Goal: Task Accomplishment & Management: Use online tool/utility

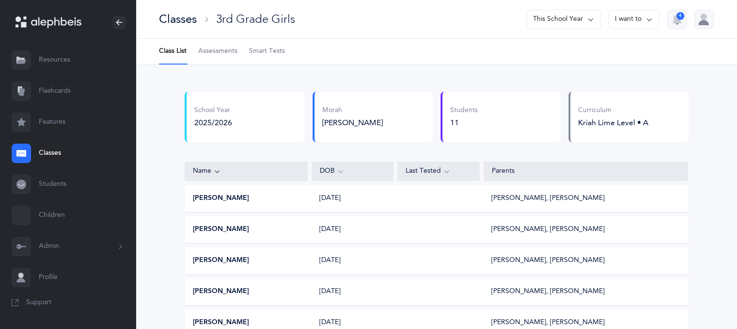
click at [167, 22] on div "Classes" at bounding box center [178, 19] width 38 height 16
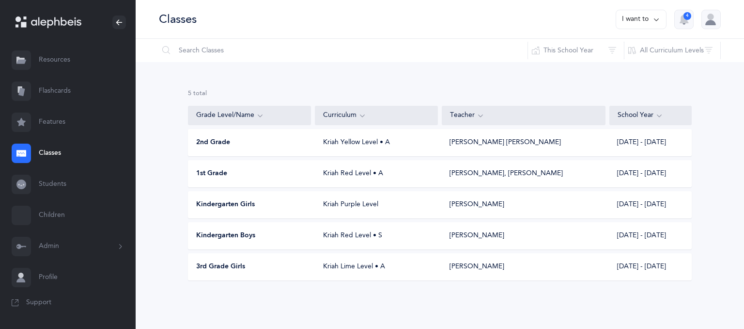
click at [211, 140] on span "2nd Grade" at bounding box center [213, 143] width 34 height 10
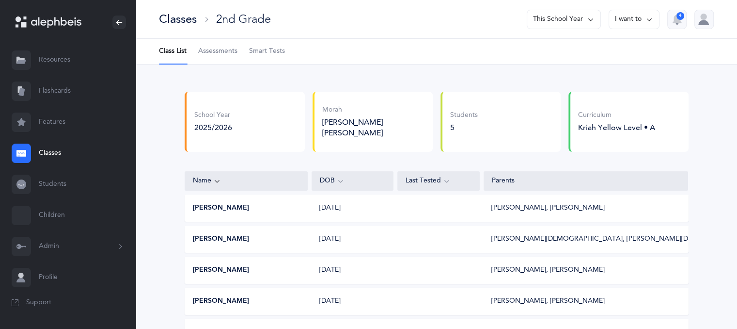
click at [58, 94] on link "Flashcards" at bounding box center [68, 91] width 136 height 31
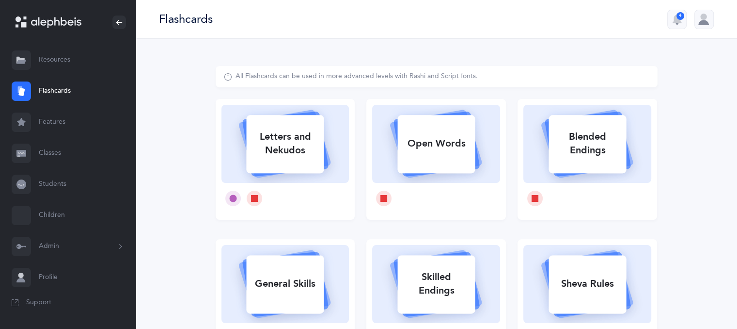
click at [289, 131] on div "Letters and Nekudos" at bounding box center [285, 143] width 78 height 39
select select
select select "single"
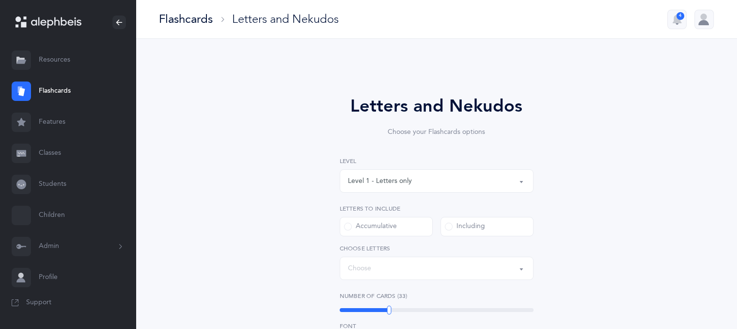
select select "27"
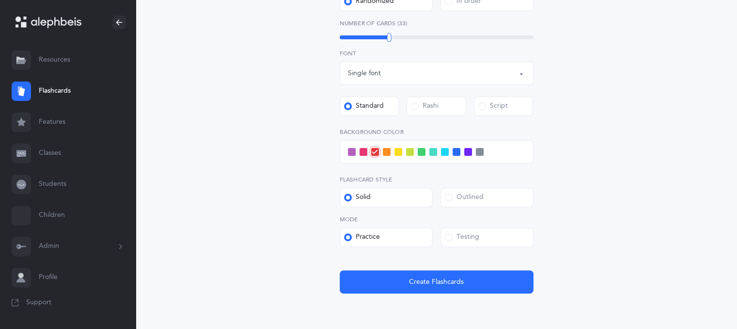
scroll to position [354, 0]
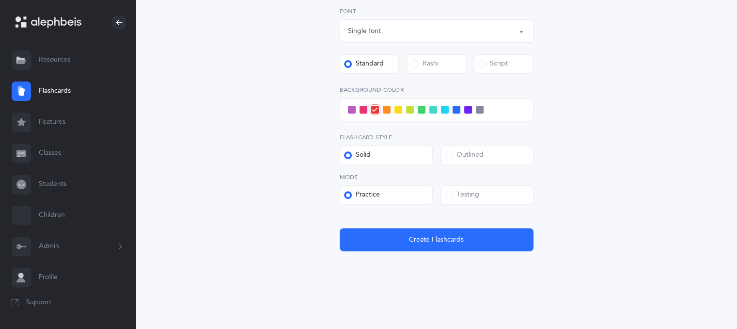
click at [451, 192] on span at bounding box center [449, 195] width 8 height 8
click at [0, 0] on input "Testing" at bounding box center [0, 0] width 0 height 0
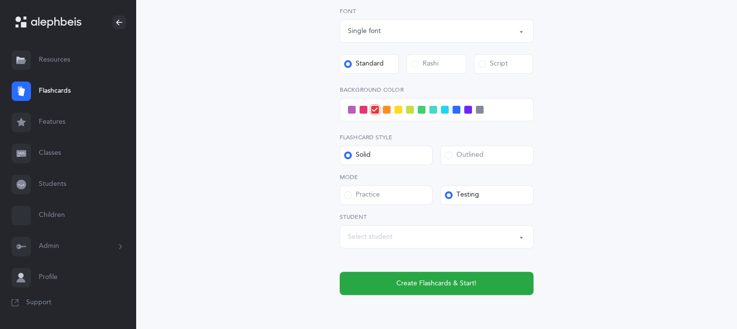
click at [521, 233] on button "Select student" at bounding box center [437, 236] width 194 height 23
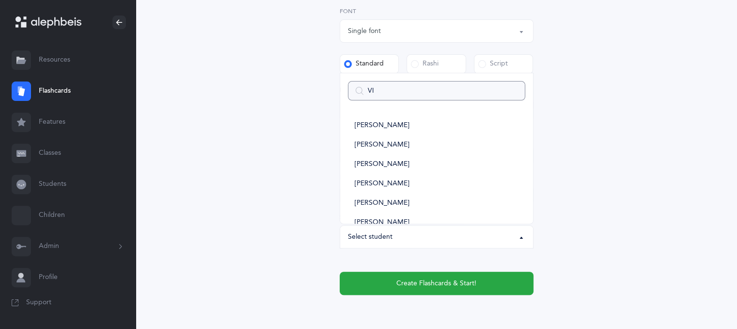
type input "VIG"
select select
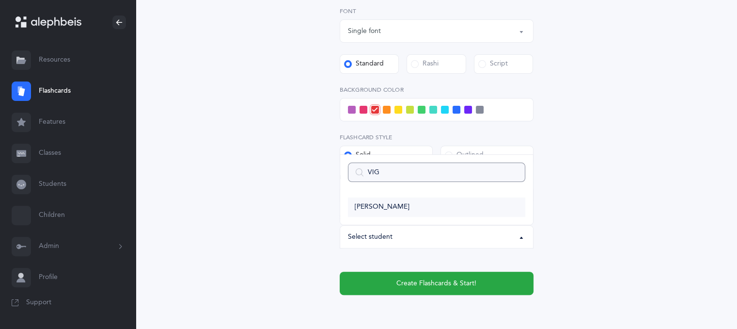
type input "VIG"
click at [373, 203] on span "[PERSON_NAME]" at bounding box center [382, 207] width 55 height 9
select select "13671"
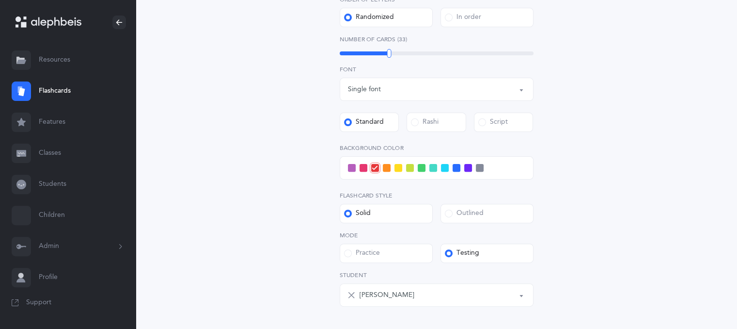
scroll to position [398, 0]
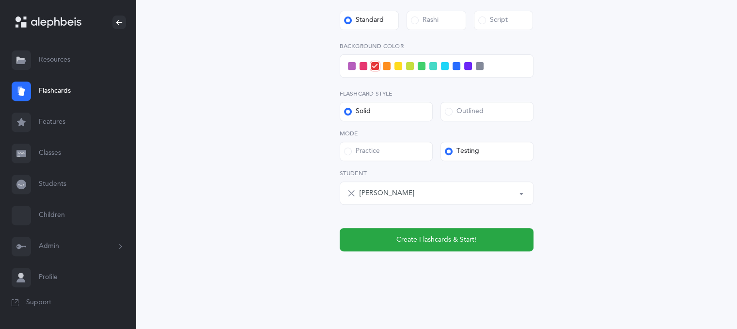
click at [350, 194] on icon at bounding box center [351, 193] width 8 height 8
select select
click at [383, 194] on div "Select student" at bounding box center [370, 193] width 45 height 10
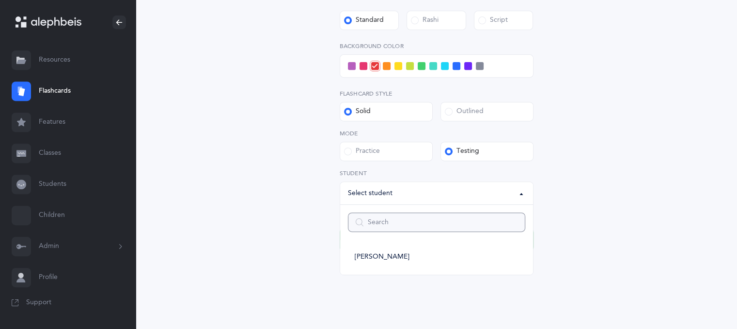
type input "N"
select select
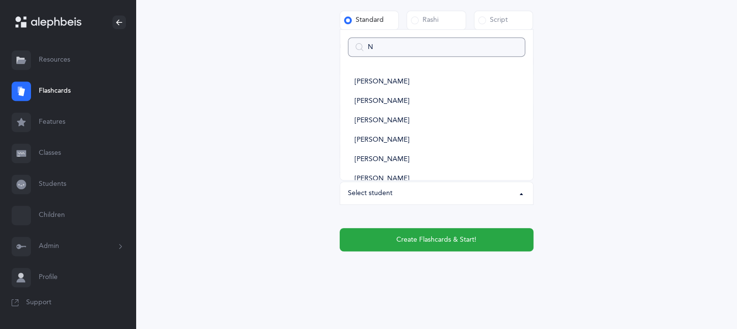
type input "NL"
select select
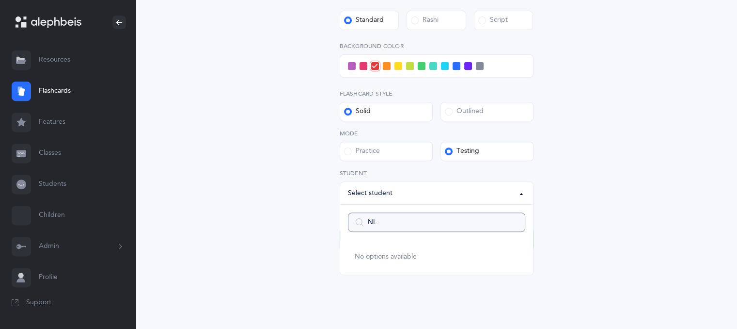
type input "N"
select select
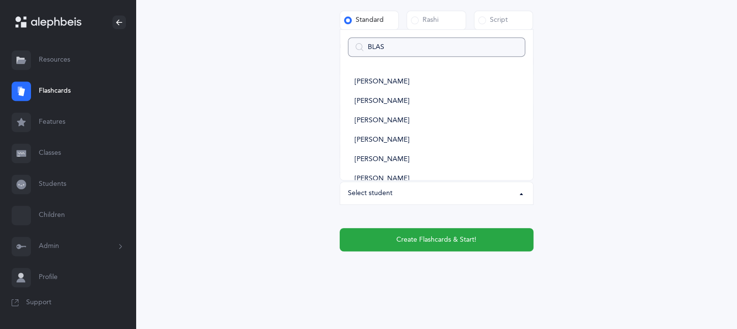
type input "BLASS"
select select
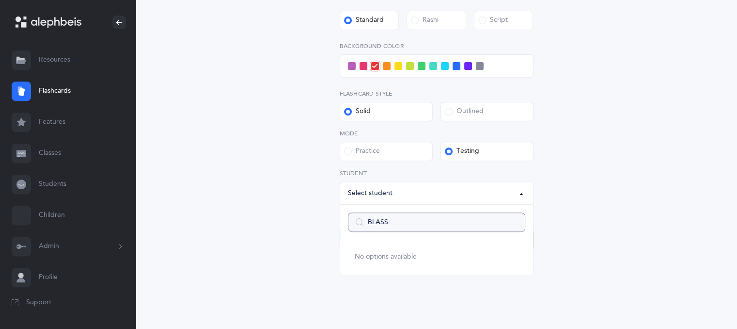
click at [513, 221] on input "BLASS" at bounding box center [436, 221] width 177 height 19
select select
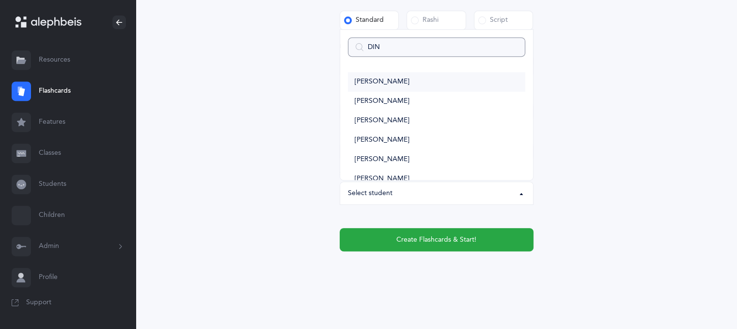
type input "[PERSON_NAME]"
select select
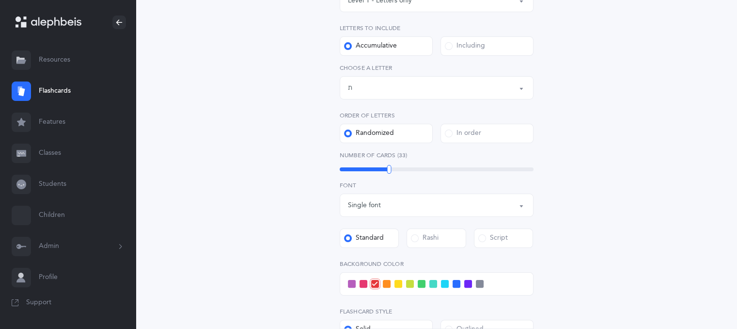
scroll to position [212, 0]
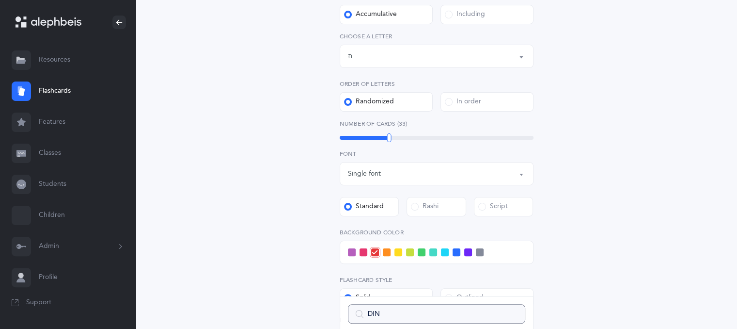
type input "DI"
select select
type input "DE"
select select
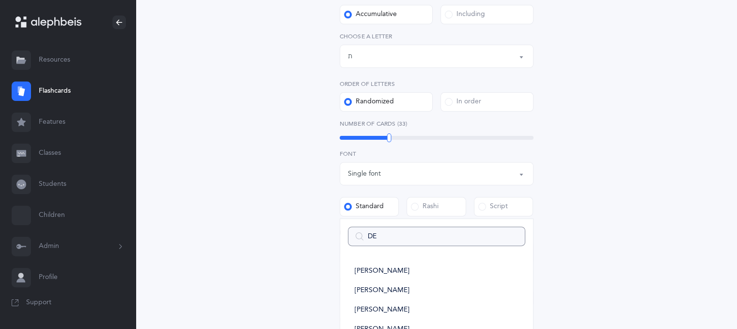
type input "DEE"
select select
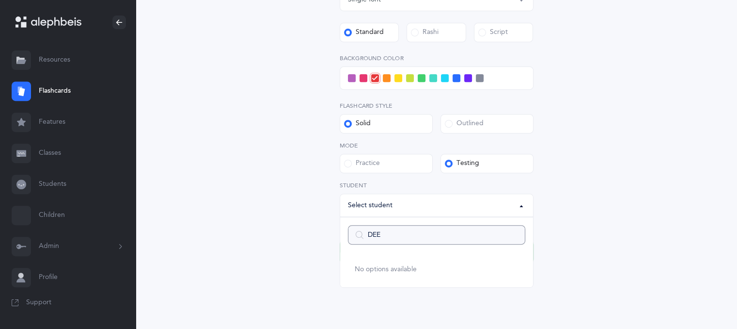
scroll to position [392, 0]
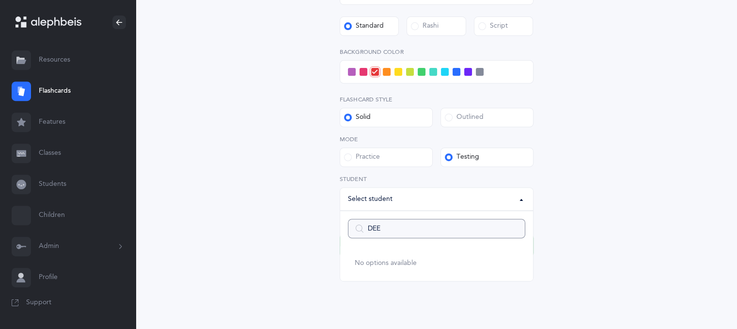
type input "DE"
select select
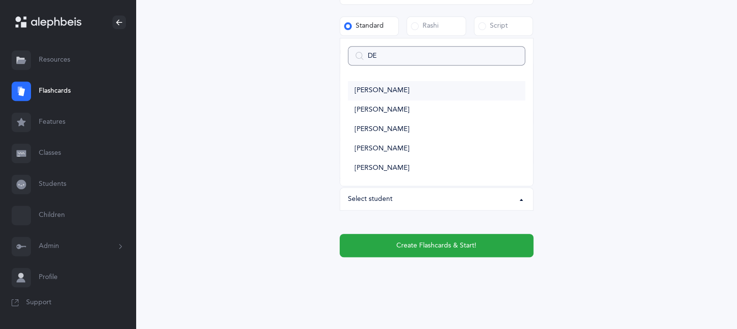
type input "DE"
click at [387, 95] on link "[PERSON_NAME]" at bounding box center [436, 90] width 177 height 19
select select "13665"
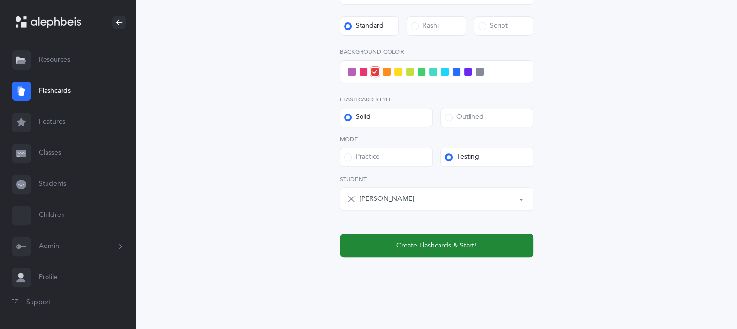
click at [397, 240] on span "Create Flashcards & Start!" at bounding box center [436, 245] width 80 height 10
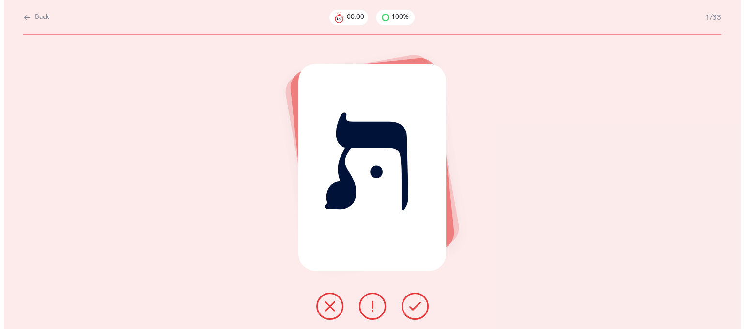
scroll to position [0, 0]
click at [416, 313] on button at bounding box center [414, 305] width 27 height 27
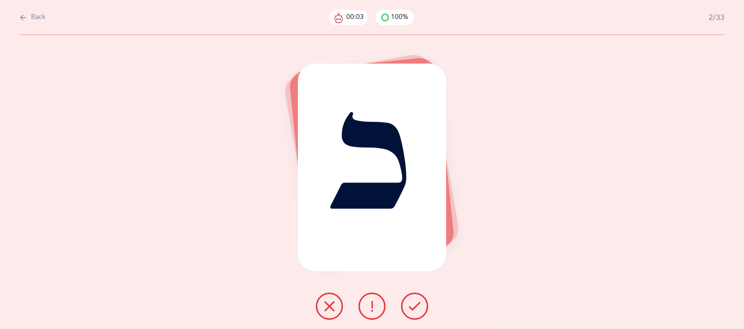
click at [416, 313] on button at bounding box center [414, 305] width 27 height 27
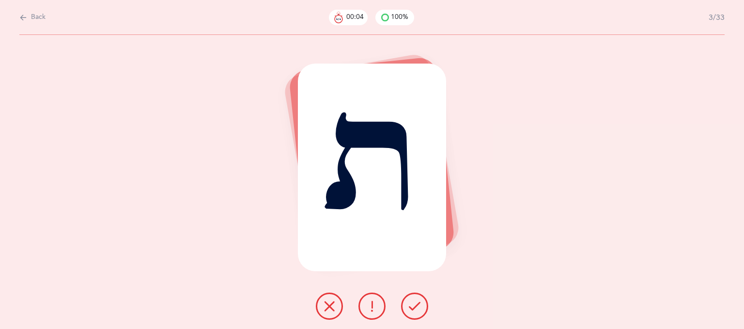
click at [416, 313] on button at bounding box center [414, 305] width 27 height 27
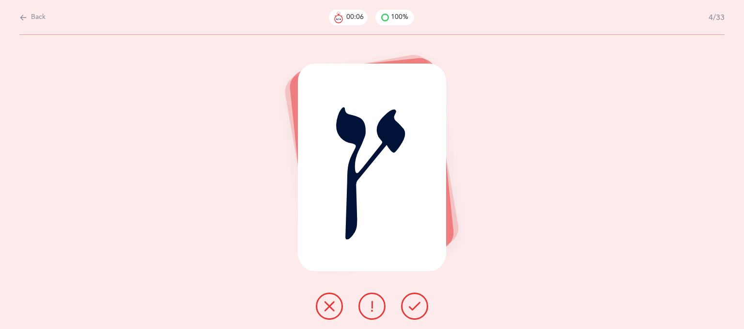
click at [416, 313] on button at bounding box center [414, 305] width 27 height 27
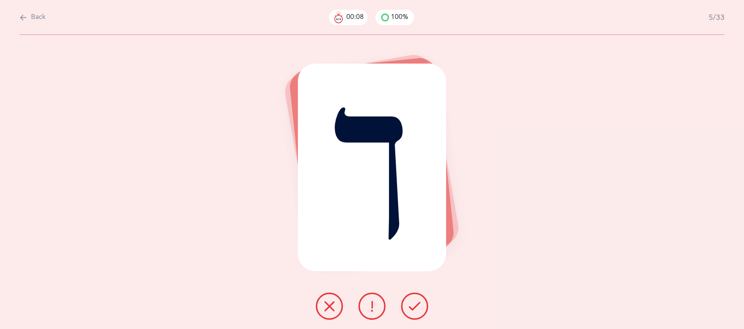
click at [416, 313] on button at bounding box center [414, 305] width 27 height 27
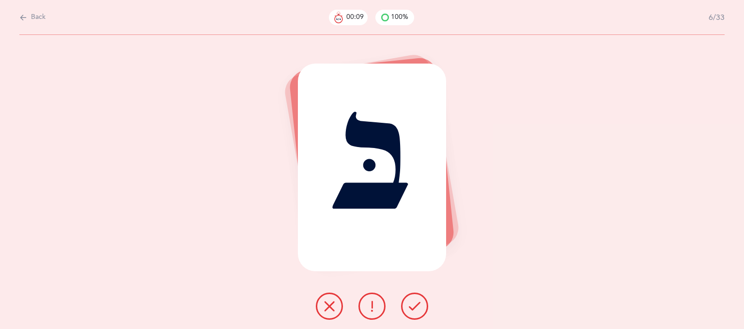
click at [416, 313] on button at bounding box center [414, 305] width 27 height 27
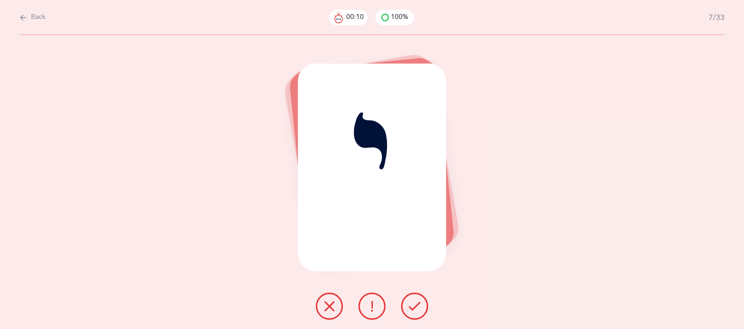
click at [416, 313] on button at bounding box center [414, 305] width 27 height 27
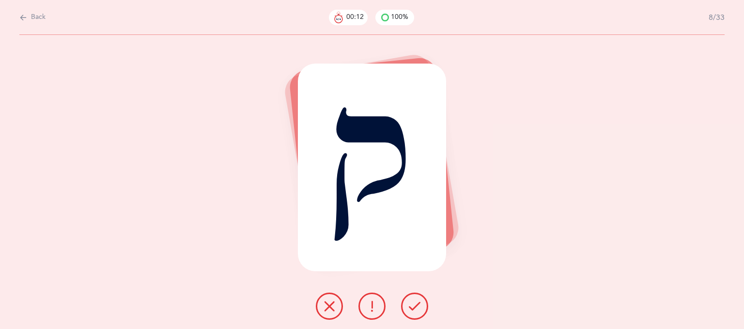
click at [416, 313] on button at bounding box center [414, 305] width 27 height 27
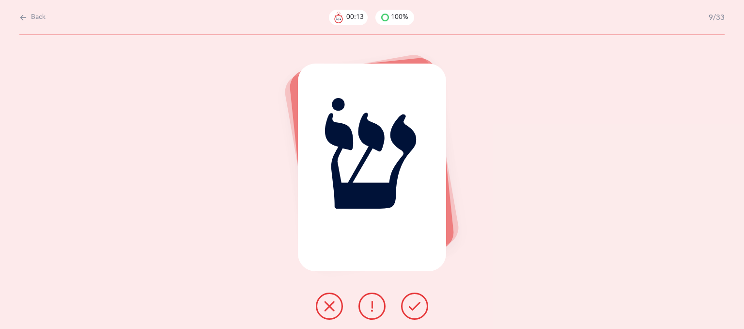
click at [416, 313] on button at bounding box center [414, 305] width 27 height 27
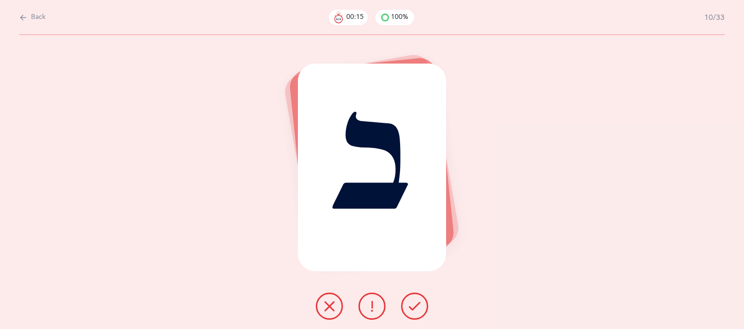
click at [416, 313] on button at bounding box center [414, 305] width 27 height 27
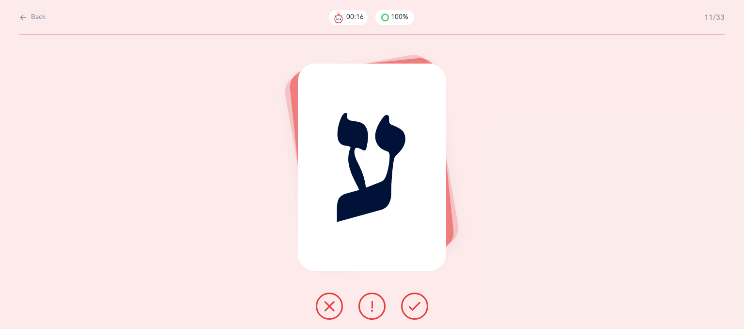
click at [416, 313] on button at bounding box center [414, 305] width 27 height 27
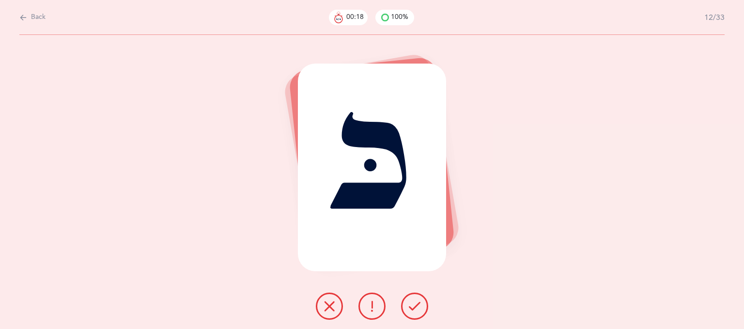
click at [416, 313] on button at bounding box center [414, 305] width 27 height 27
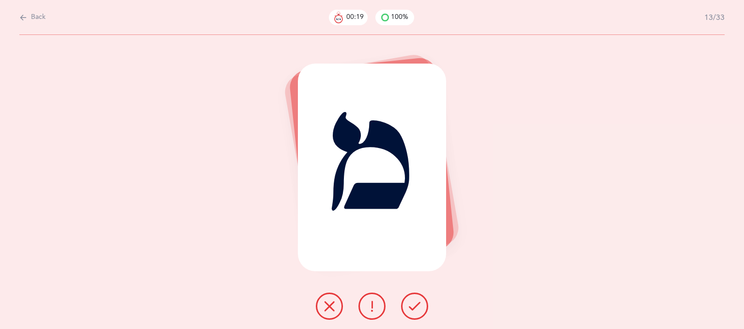
click at [416, 313] on button at bounding box center [414, 305] width 27 height 27
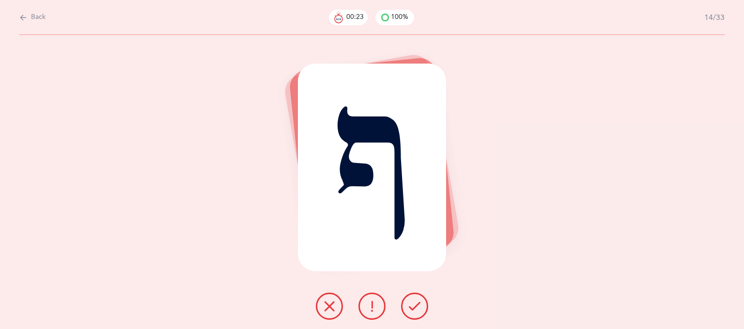
click at [379, 305] on button at bounding box center [372, 305] width 27 height 27
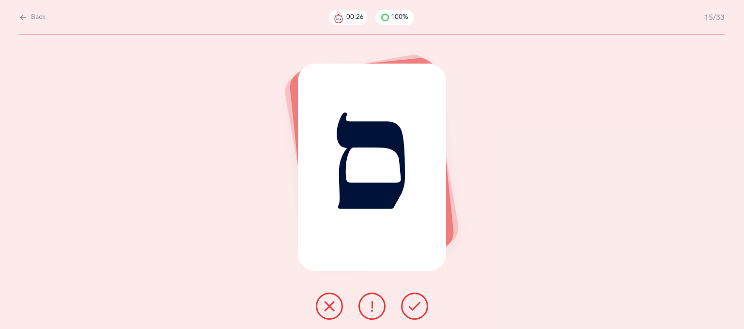
click at [420, 300] on icon at bounding box center [415, 306] width 12 height 12
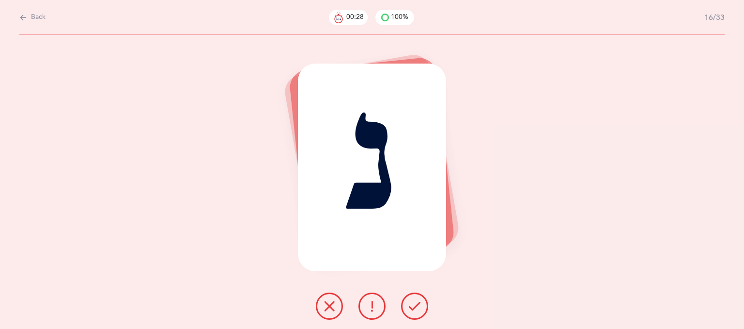
click at [420, 300] on icon at bounding box center [415, 306] width 12 height 12
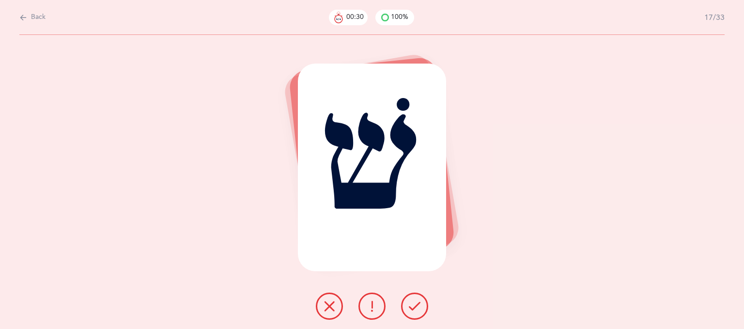
click at [420, 300] on icon at bounding box center [415, 306] width 12 height 12
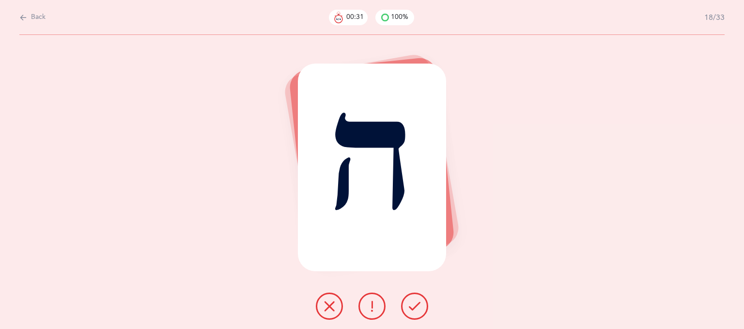
click at [420, 300] on icon at bounding box center [415, 306] width 12 height 12
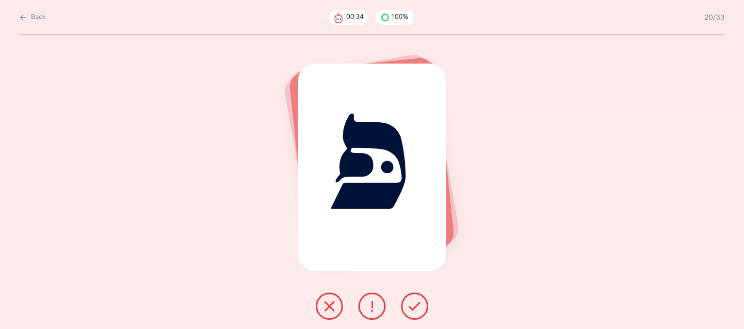
click at [420, 300] on icon at bounding box center [415, 306] width 12 height 12
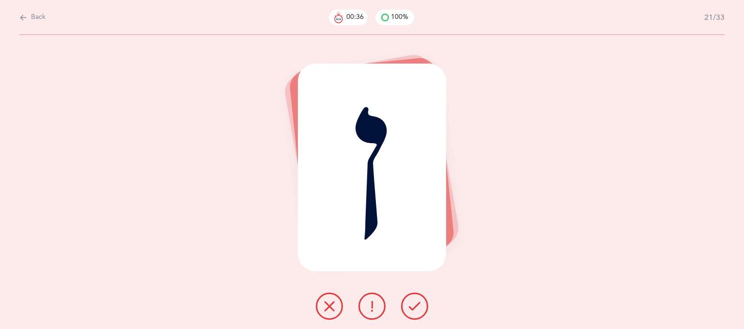
click at [420, 300] on icon at bounding box center [415, 306] width 12 height 12
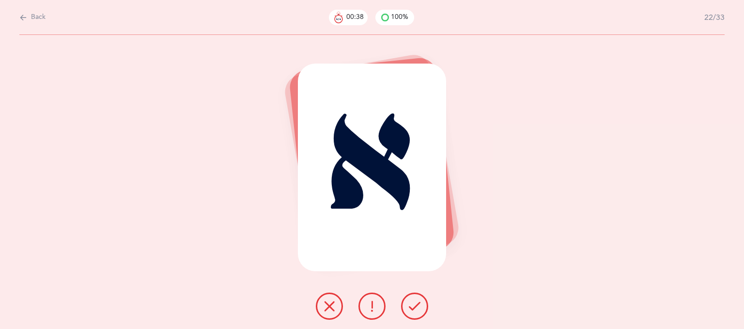
click at [420, 300] on icon at bounding box center [415, 306] width 12 height 12
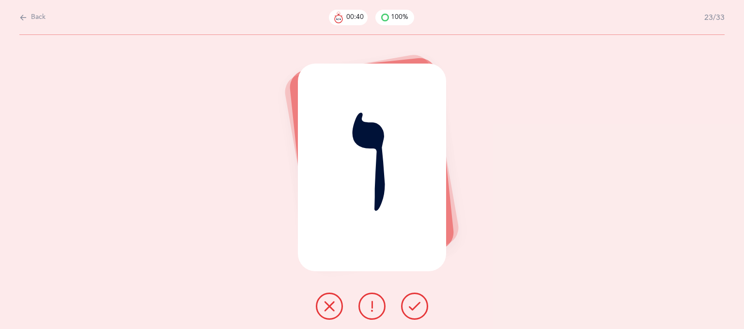
click at [420, 300] on icon at bounding box center [415, 306] width 12 height 12
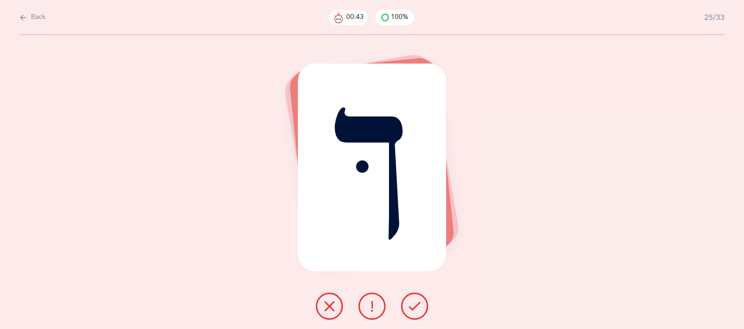
click at [420, 300] on icon at bounding box center [415, 306] width 12 height 12
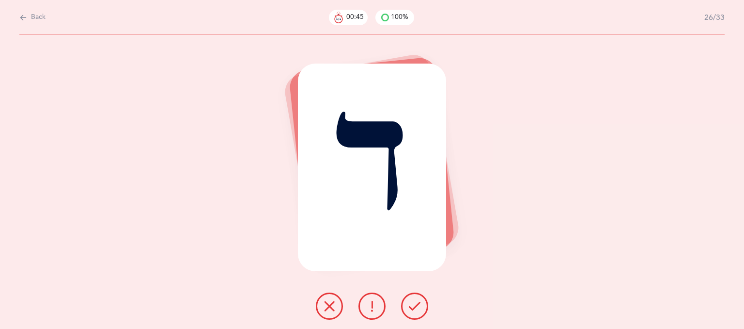
click at [420, 300] on icon at bounding box center [415, 306] width 12 height 12
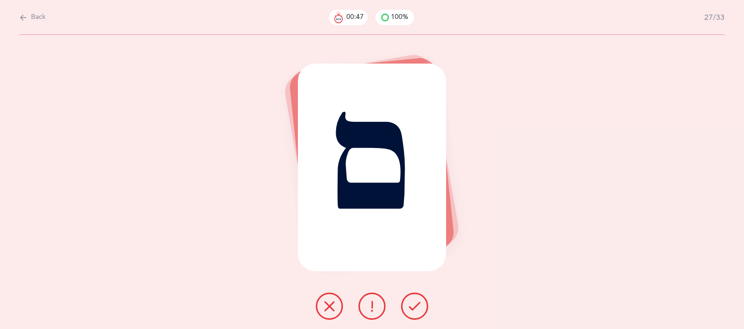
click at [420, 300] on icon at bounding box center [415, 306] width 12 height 12
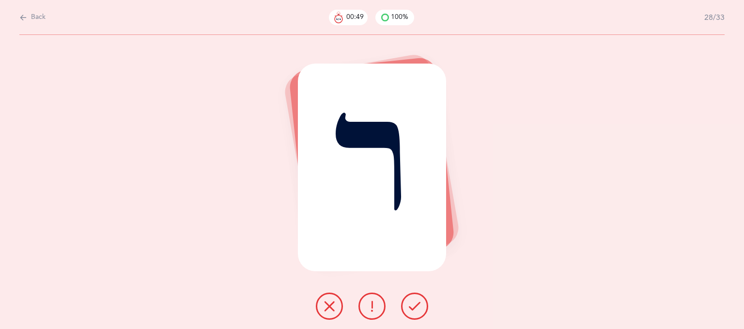
click at [420, 300] on icon at bounding box center [415, 306] width 12 height 12
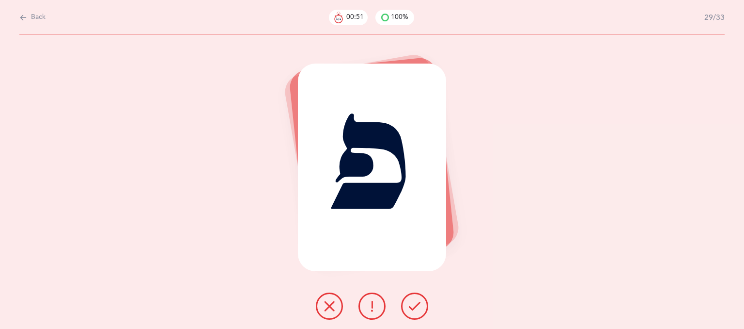
click at [420, 300] on icon at bounding box center [415, 306] width 12 height 12
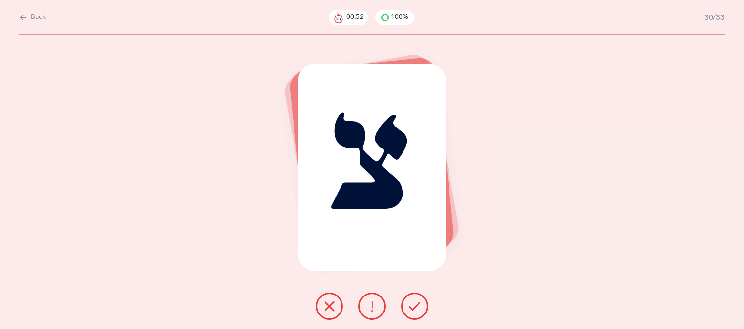
click at [420, 300] on icon at bounding box center [415, 306] width 12 height 12
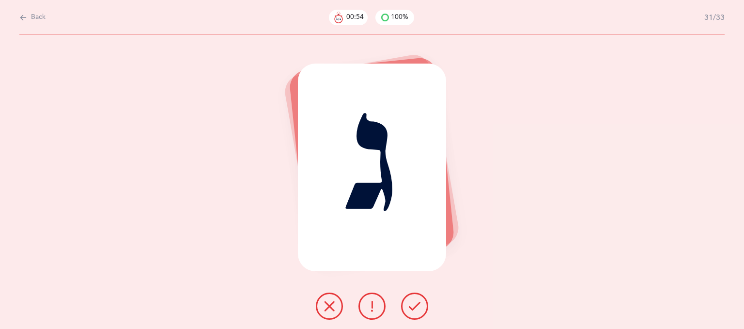
click at [420, 300] on icon at bounding box center [415, 306] width 12 height 12
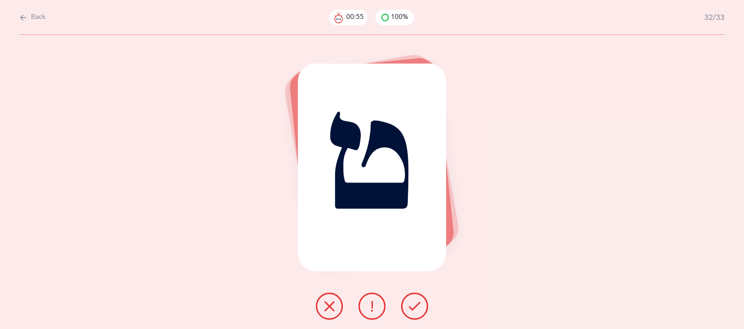
click at [420, 300] on icon at bounding box center [415, 306] width 12 height 12
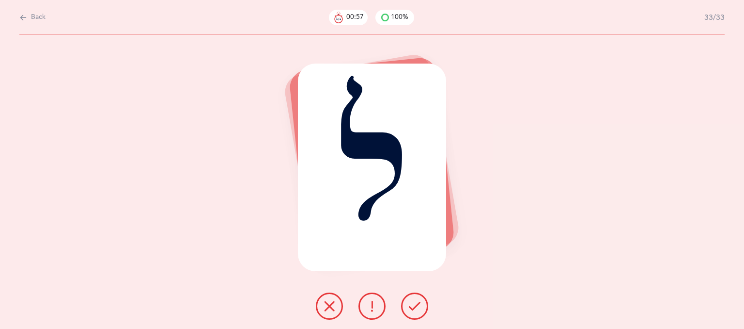
click at [420, 300] on icon at bounding box center [415, 306] width 12 height 12
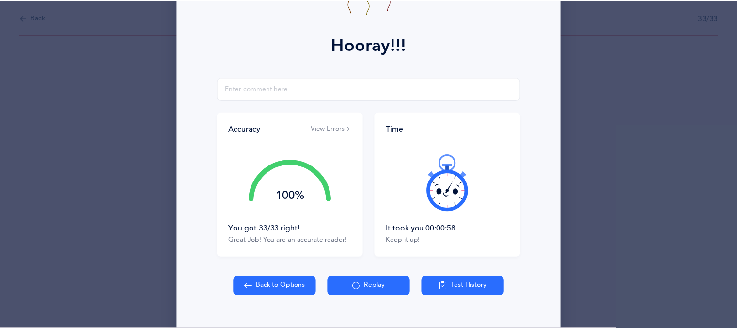
scroll to position [133, 0]
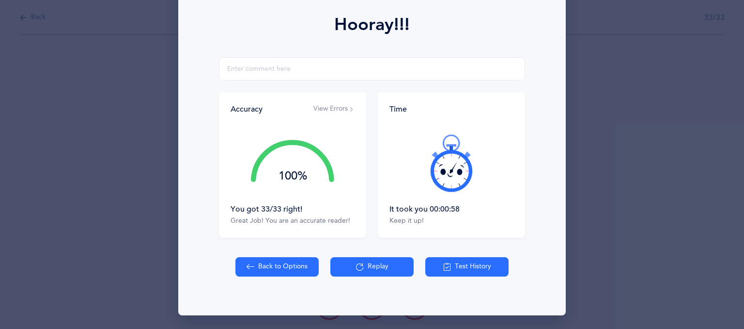
click at [280, 268] on button "Back to Options" at bounding box center [277, 266] width 83 height 19
select select "27"
select select "single"
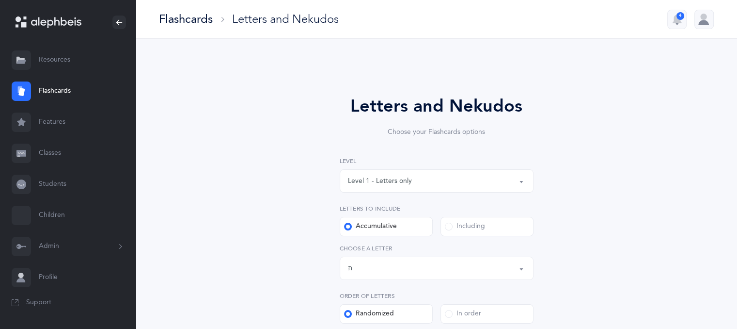
click at [425, 181] on div "Level 1 - Letters only" at bounding box center [436, 181] width 177 height 16
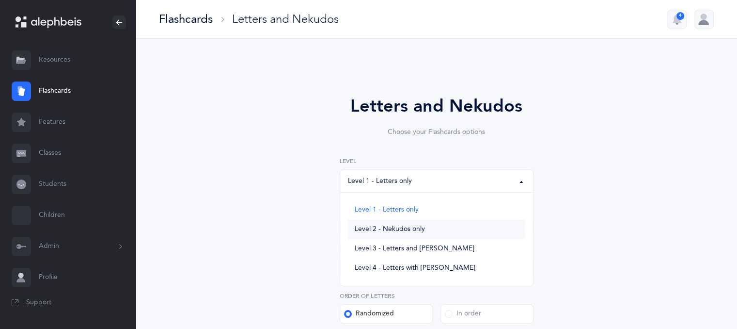
click at [409, 231] on span "Level 2 - Nekudos only" at bounding box center [390, 229] width 70 height 9
select select "2"
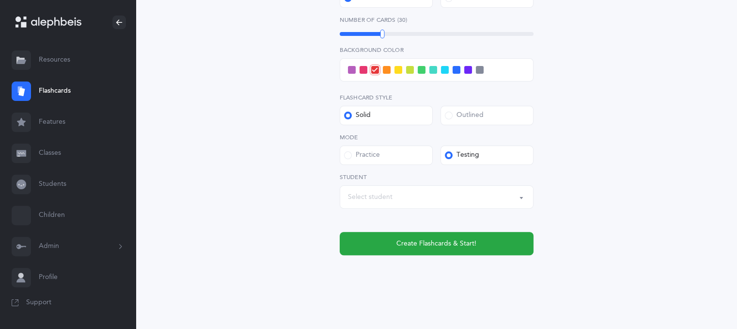
scroll to position [272, 0]
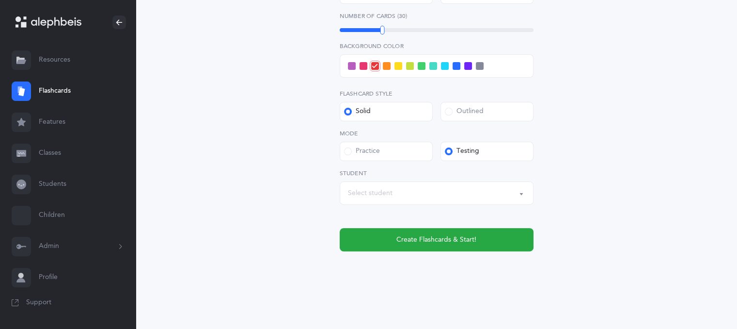
click at [520, 191] on button "Select student" at bounding box center [437, 192] width 194 height 23
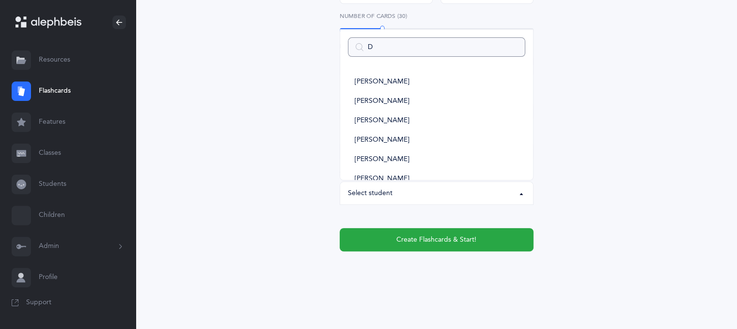
type input "DE"
select select
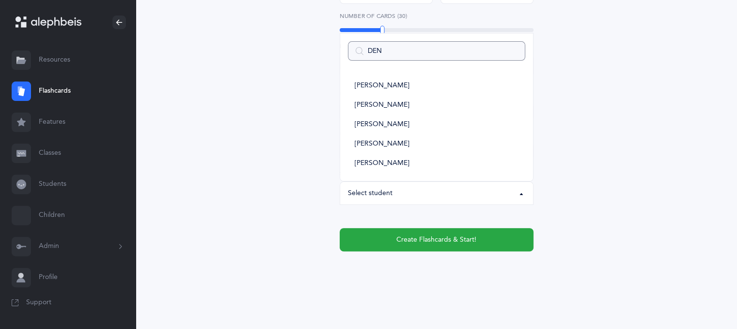
type input "[PERSON_NAME]"
select select
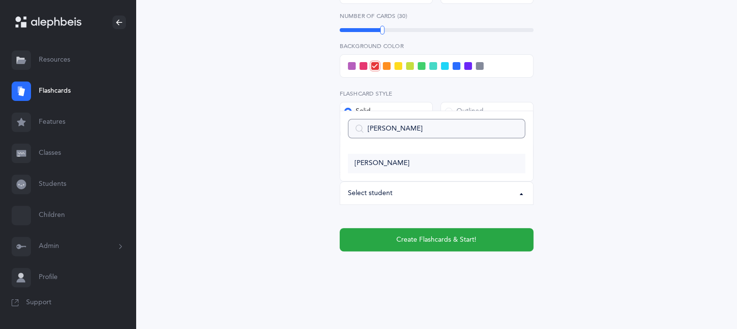
type input "[PERSON_NAME]"
click at [442, 167] on link "[PERSON_NAME]" at bounding box center [436, 163] width 177 height 19
select select "13665"
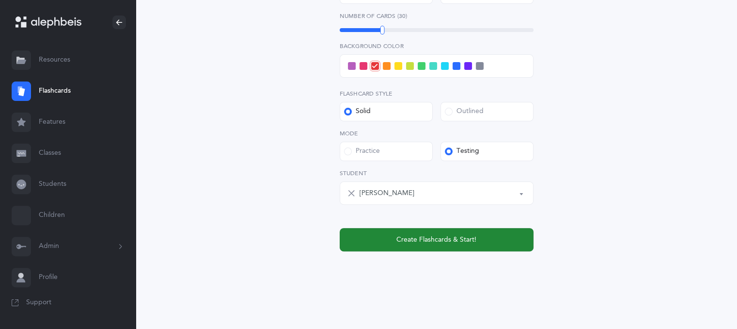
click at [430, 236] on span "Create Flashcards & Start!" at bounding box center [436, 240] width 80 height 10
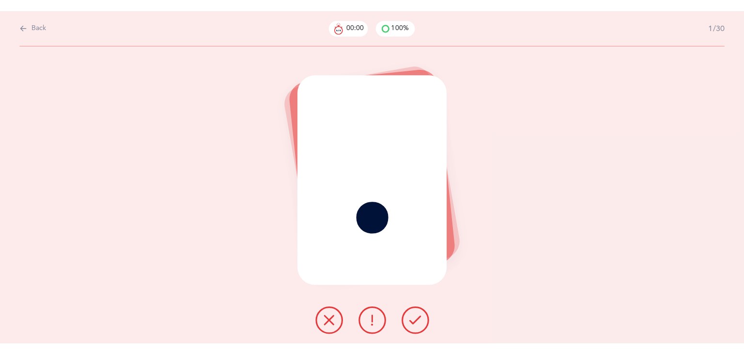
scroll to position [0, 0]
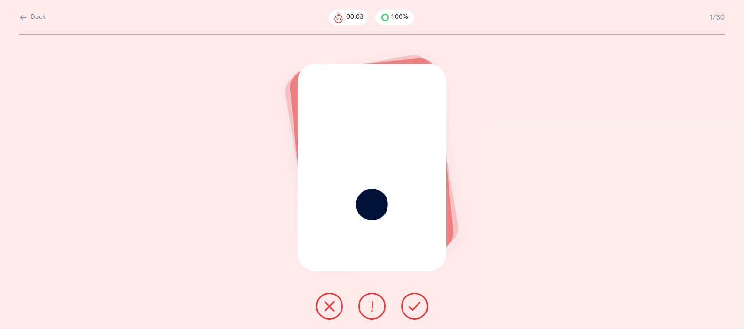
click at [414, 305] on icon at bounding box center [415, 306] width 12 height 12
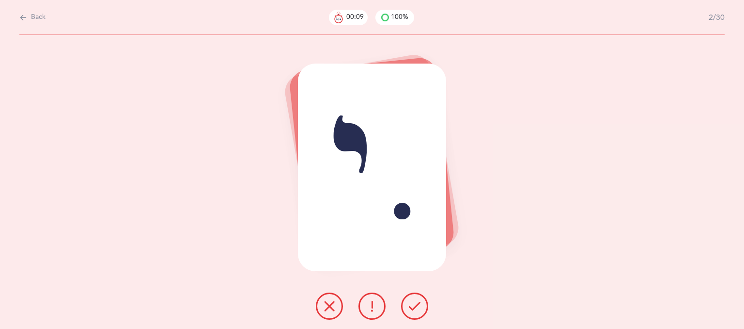
click at [414, 305] on icon at bounding box center [415, 306] width 12 height 12
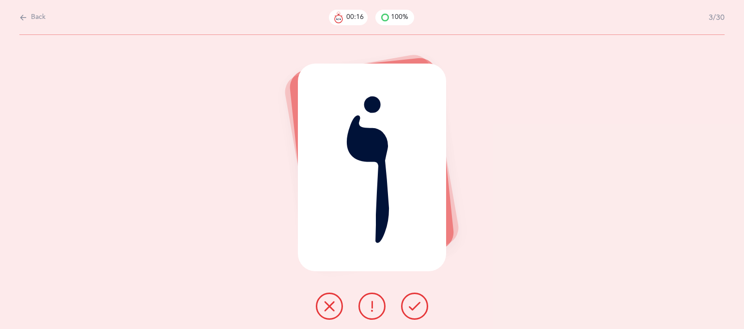
click at [370, 301] on icon at bounding box center [372, 306] width 12 height 12
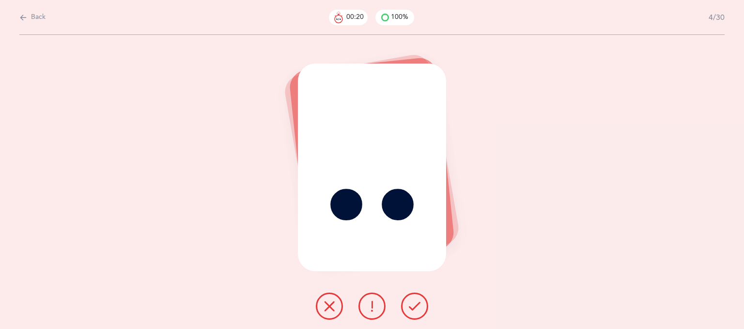
click at [414, 301] on icon at bounding box center [415, 306] width 12 height 12
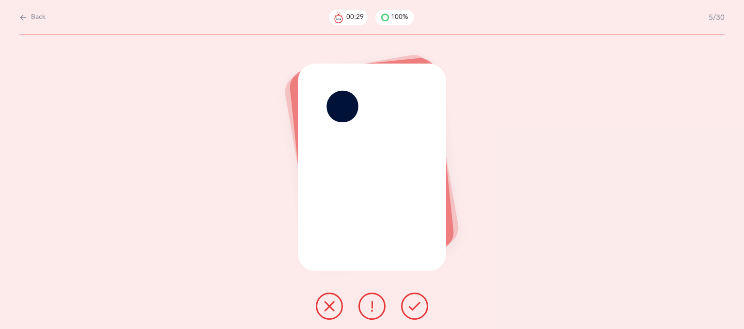
click at [331, 303] on icon at bounding box center [330, 306] width 12 height 12
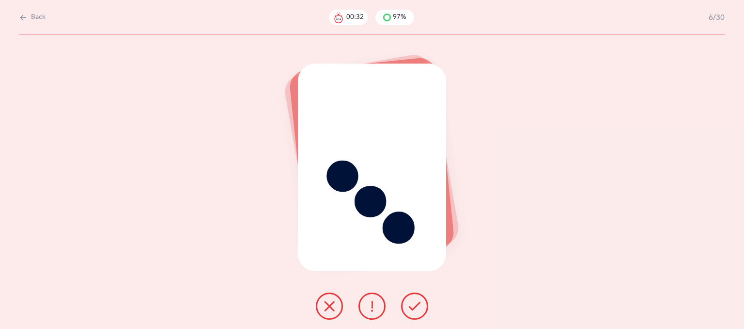
click at [413, 305] on icon at bounding box center [415, 306] width 12 height 12
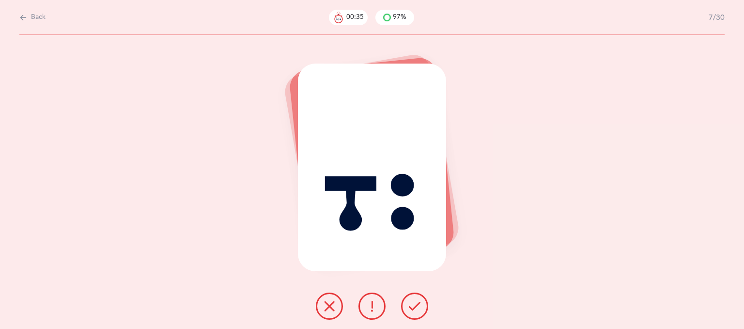
click at [413, 302] on icon at bounding box center [415, 306] width 12 height 12
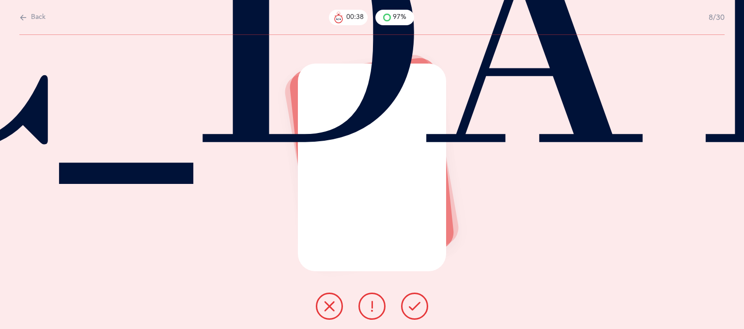
click at [413, 302] on icon at bounding box center [415, 306] width 12 height 12
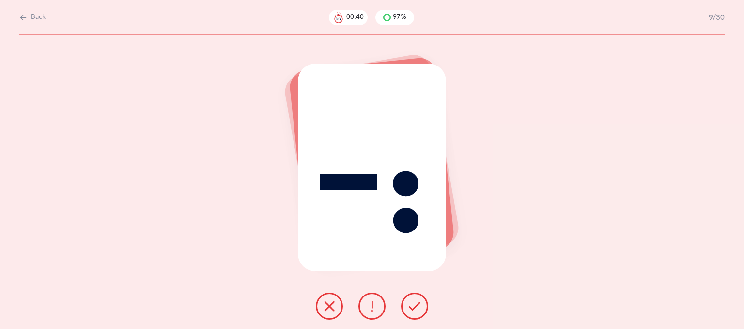
click at [413, 302] on icon at bounding box center [415, 306] width 12 height 12
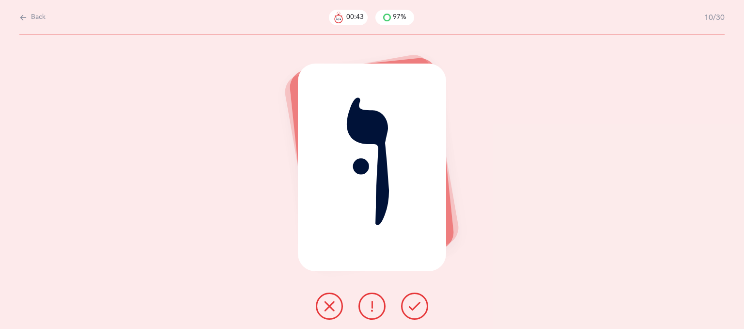
click at [413, 302] on icon at bounding box center [415, 306] width 12 height 12
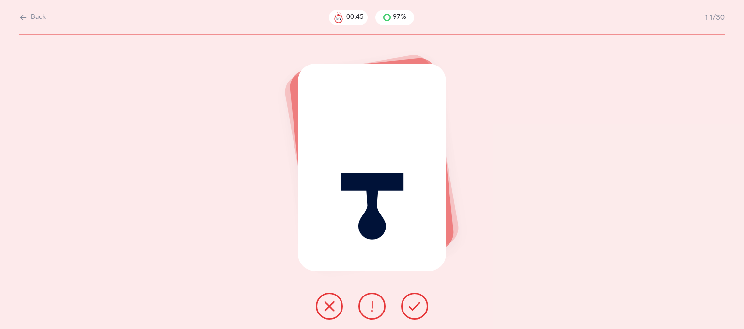
click at [413, 302] on icon at bounding box center [415, 306] width 12 height 12
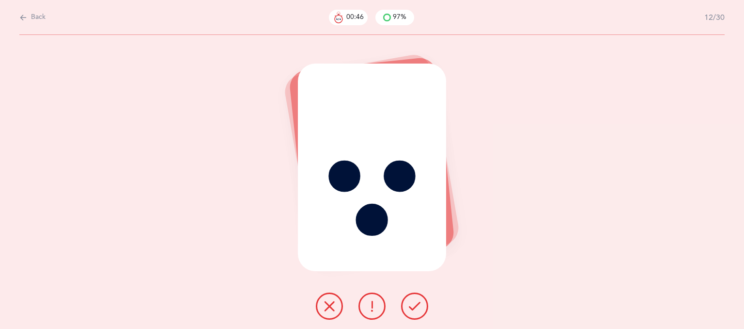
click at [413, 302] on icon at bounding box center [415, 306] width 12 height 12
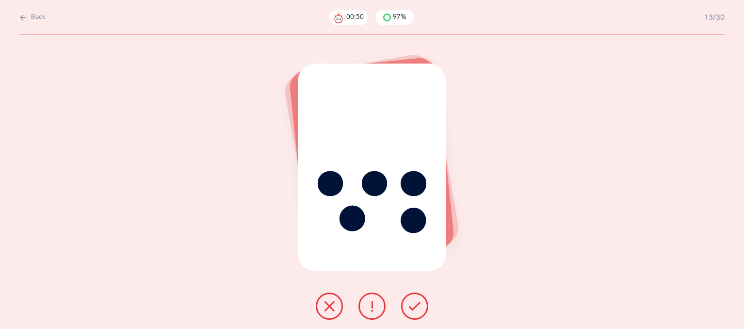
click at [419, 305] on icon at bounding box center [415, 306] width 12 height 12
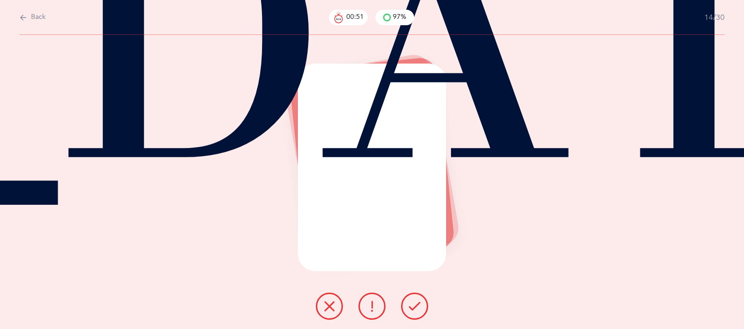
click at [419, 305] on icon at bounding box center [415, 306] width 12 height 12
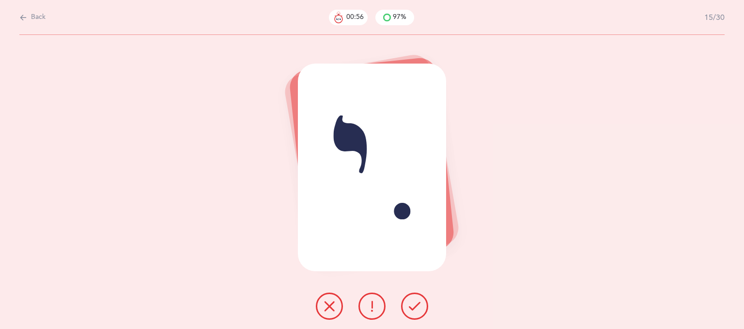
click at [419, 305] on icon at bounding box center [415, 306] width 12 height 12
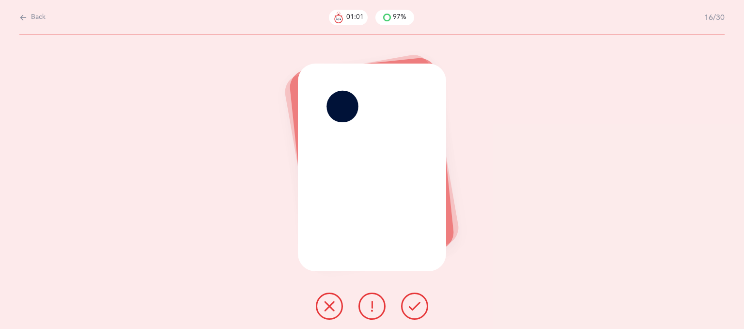
click at [419, 305] on icon at bounding box center [415, 306] width 12 height 12
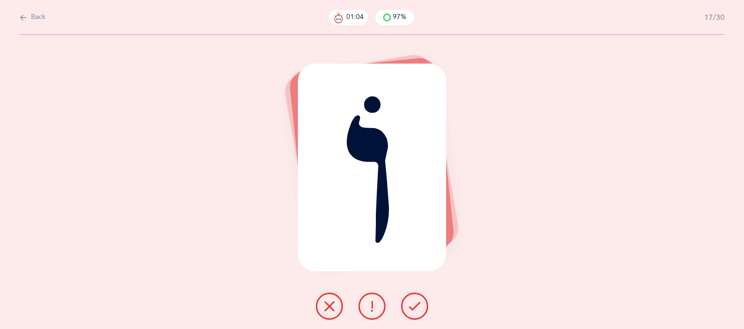
click at [419, 305] on icon at bounding box center [415, 306] width 12 height 12
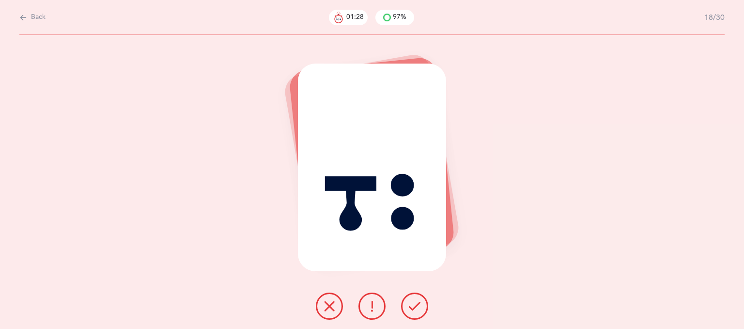
click at [419, 305] on icon at bounding box center [415, 306] width 12 height 12
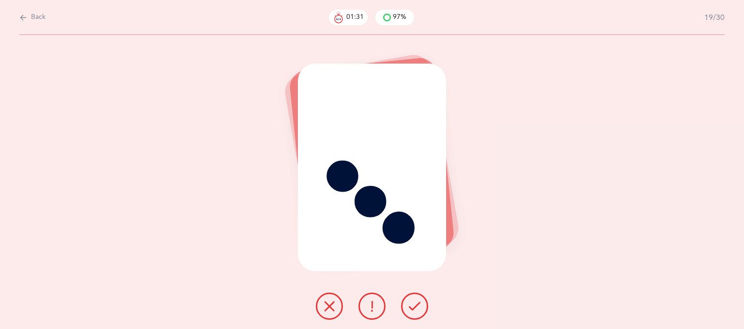
click at [419, 305] on icon at bounding box center [415, 306] width 12 height 12
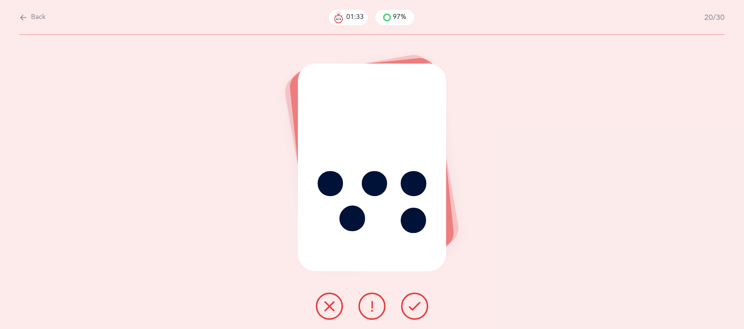
click at [419, 305] on icon at bounding box center [415, 306] width 12 height 12
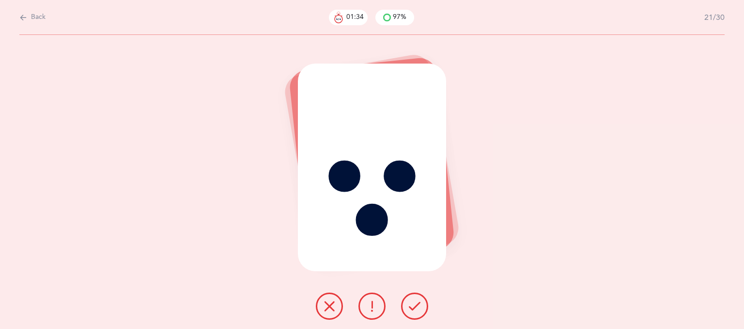
click at [419, 305] on icon at bounding box center [415, 306] width 12 height 12
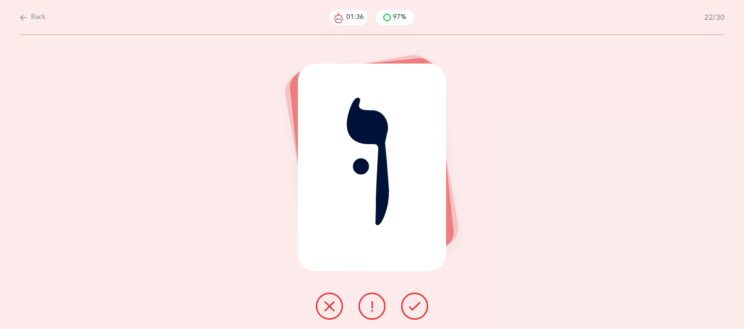
click at [419, 305] on icon at bounding box center [415, 306] width 12 height 12
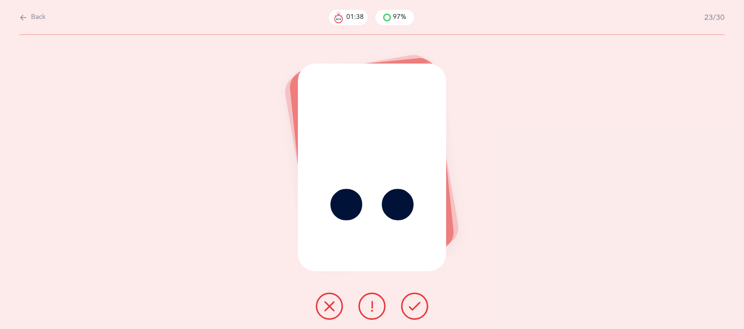
click at [419, 305] on icon at bounding box center [415, 306] width 12 height 12
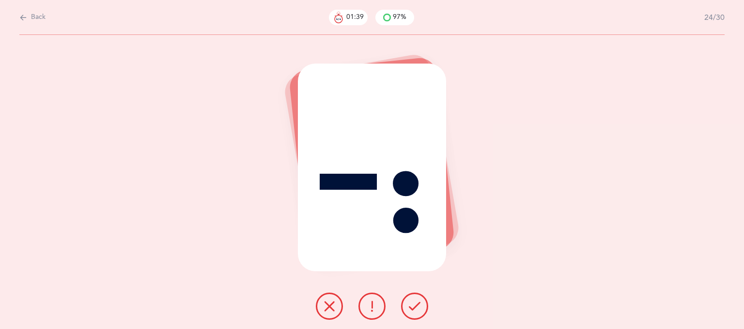
click at [419, 305] on icon at bounding box center [415, 306] width 12 height 12
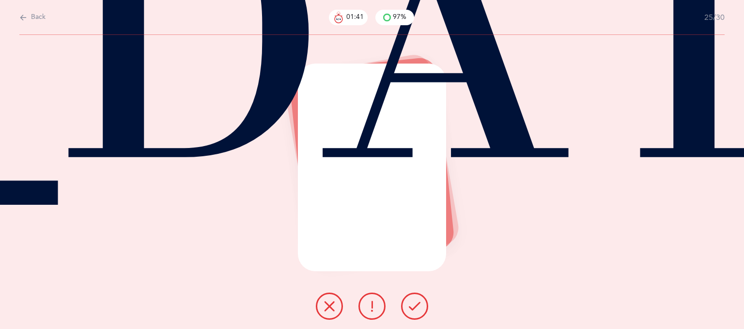
click at [419, 305] on icon at bounding box center [415, 306] width 12 height 12
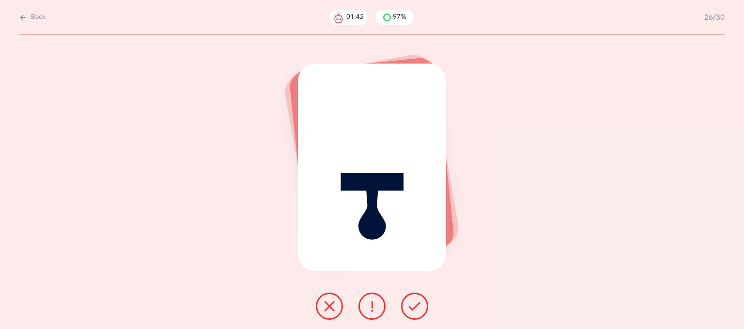
click at [419, 305] on icon at bounding box center [415, 306] width 12 height 12
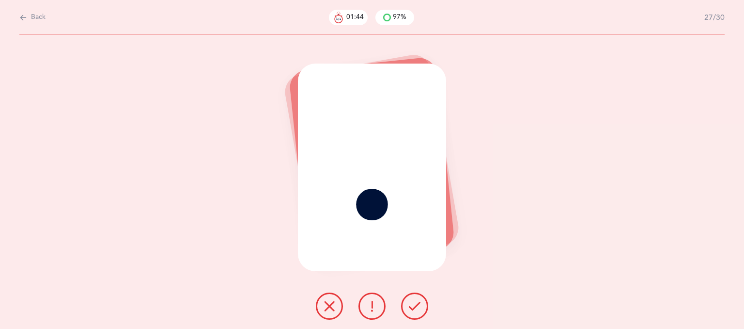
click at [419, 305] on icon at bounding box center [415, 306] width 12 height 12
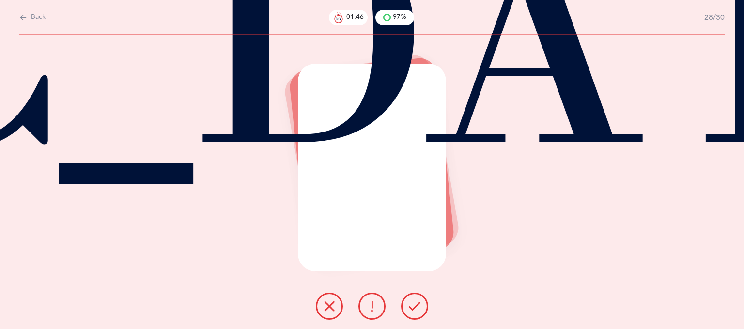
click at [419, 305] on icon at bounding box center [415, 306] width 12 height 12
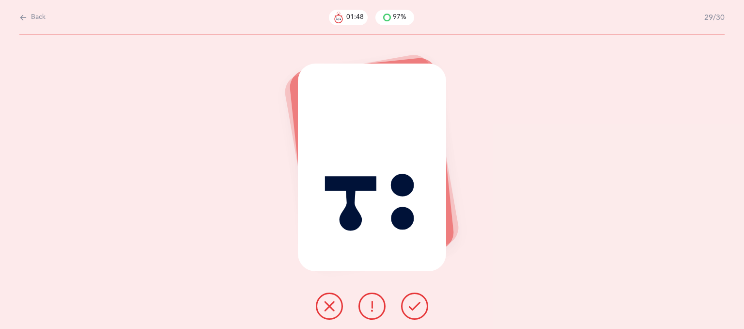
click at [419, 305] on icon at bounding box center [415, 306] width 12 height 12
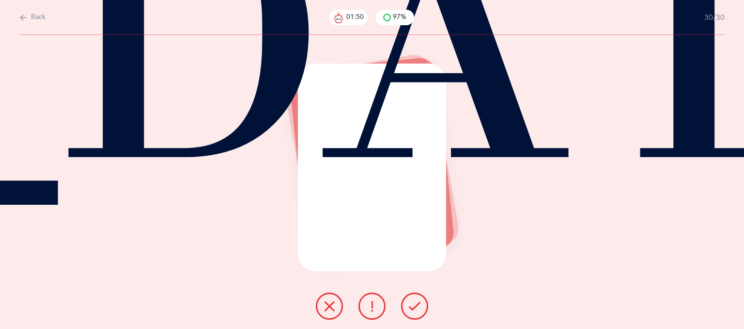
click at [419, 305] on icon at bounding box center [415, 306] width 12 height 12
